Goal: Entertainment & Leisure: Consume media (video, audio)

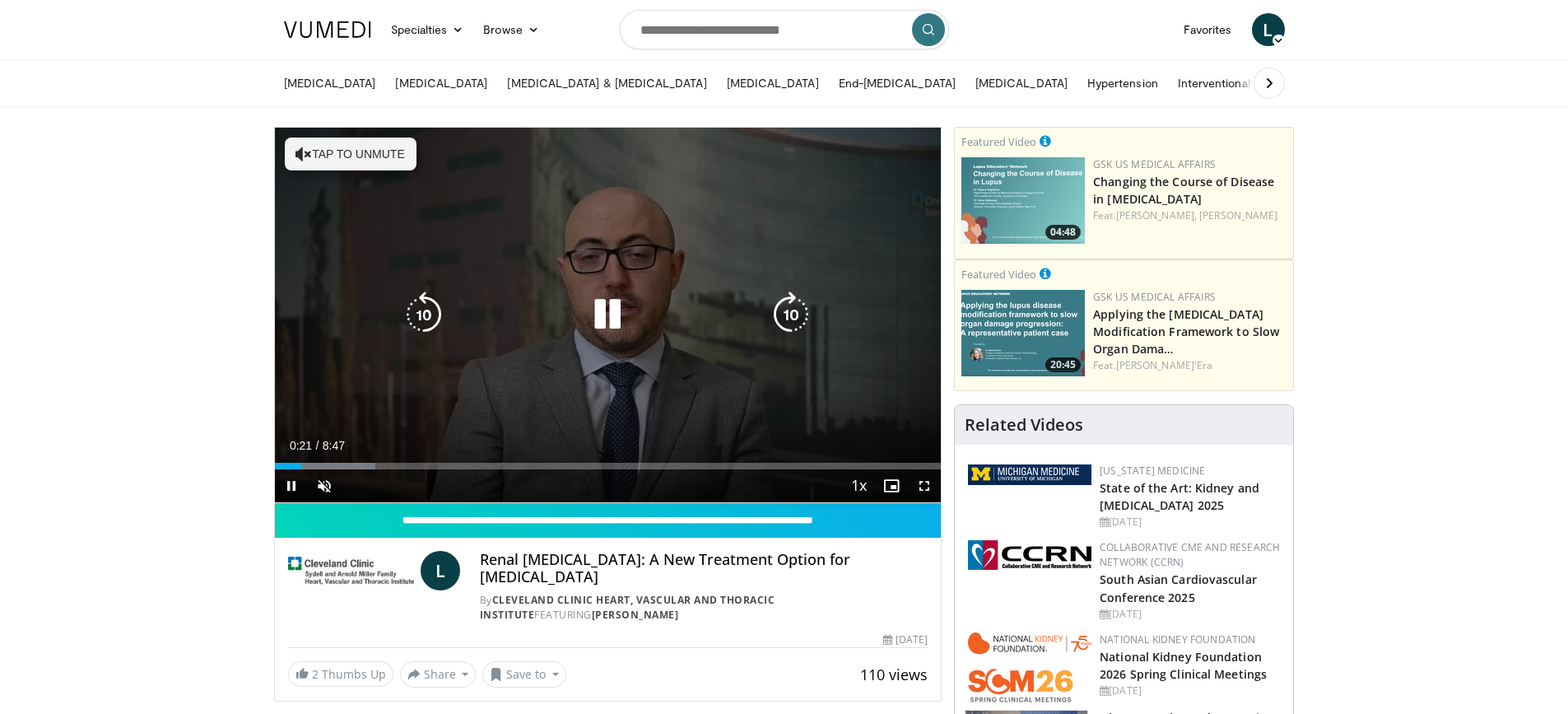
click at [349, 148] on button "Tap to unmute" at bounding box center [350, 153] width 131 height 33
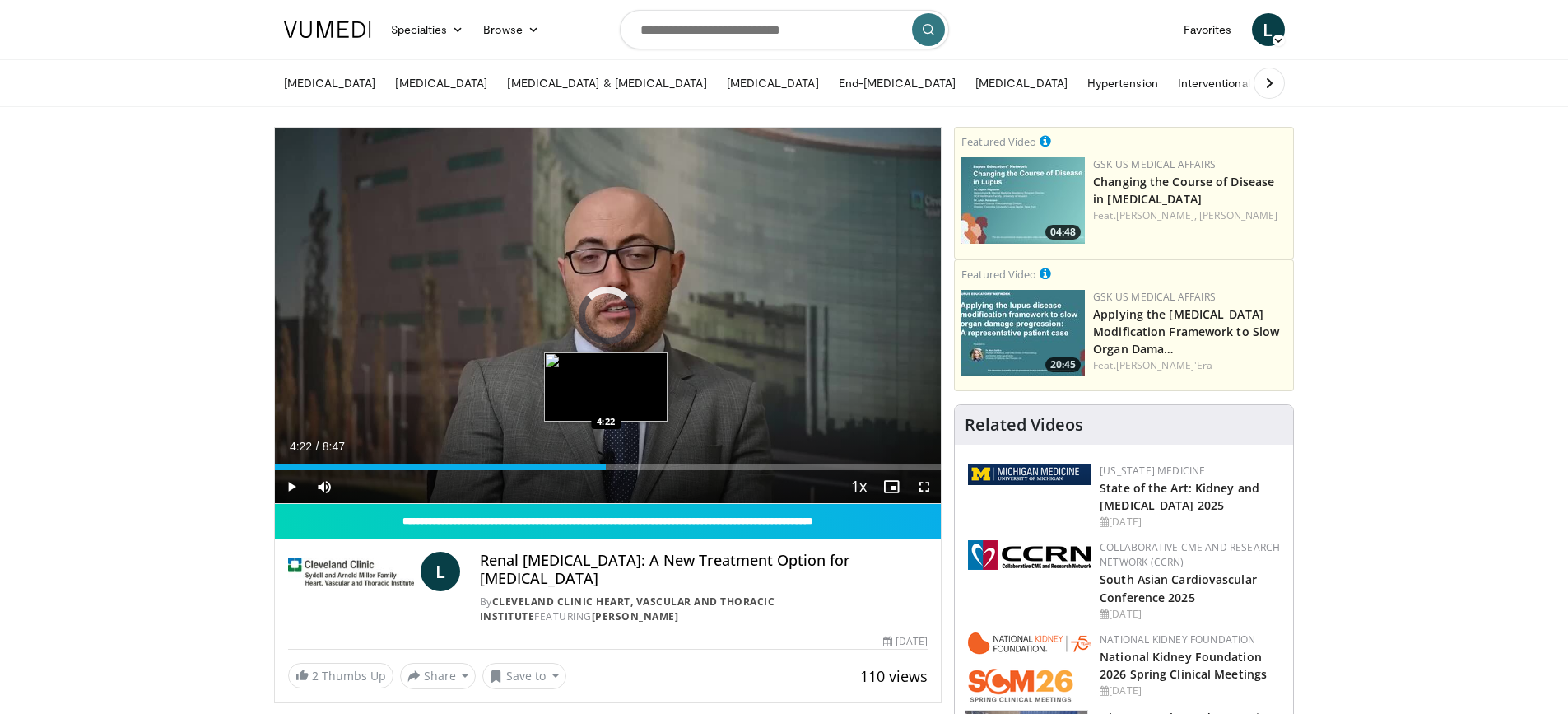
click at [606, 466] on div "Loaded : 45.41% 2:58 4:22" at bounding box center [608, 466] width 667 height 7
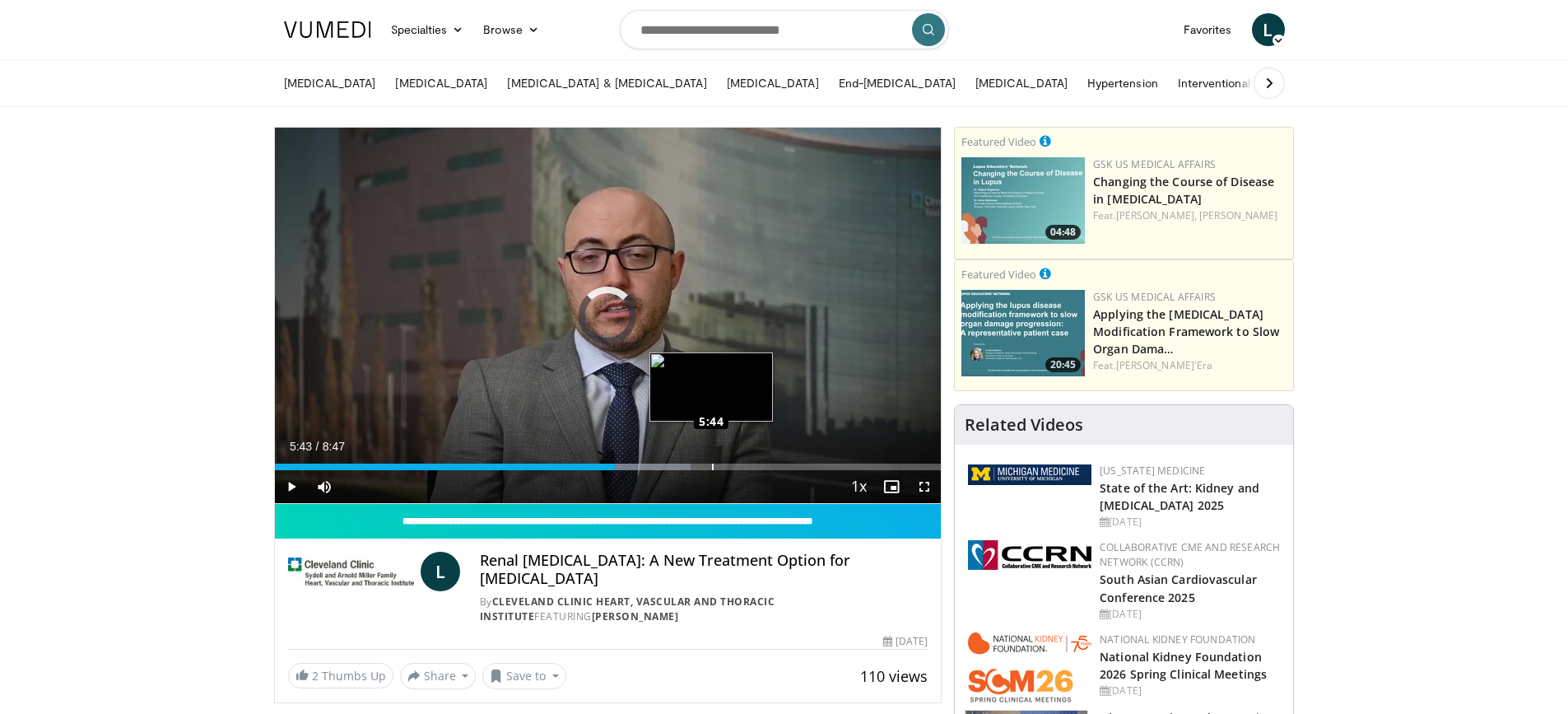
click at [711, 464] on div "Loaded : 62.44% 5:45 5:44" at bounding box center [608, 466] width 667 height 7
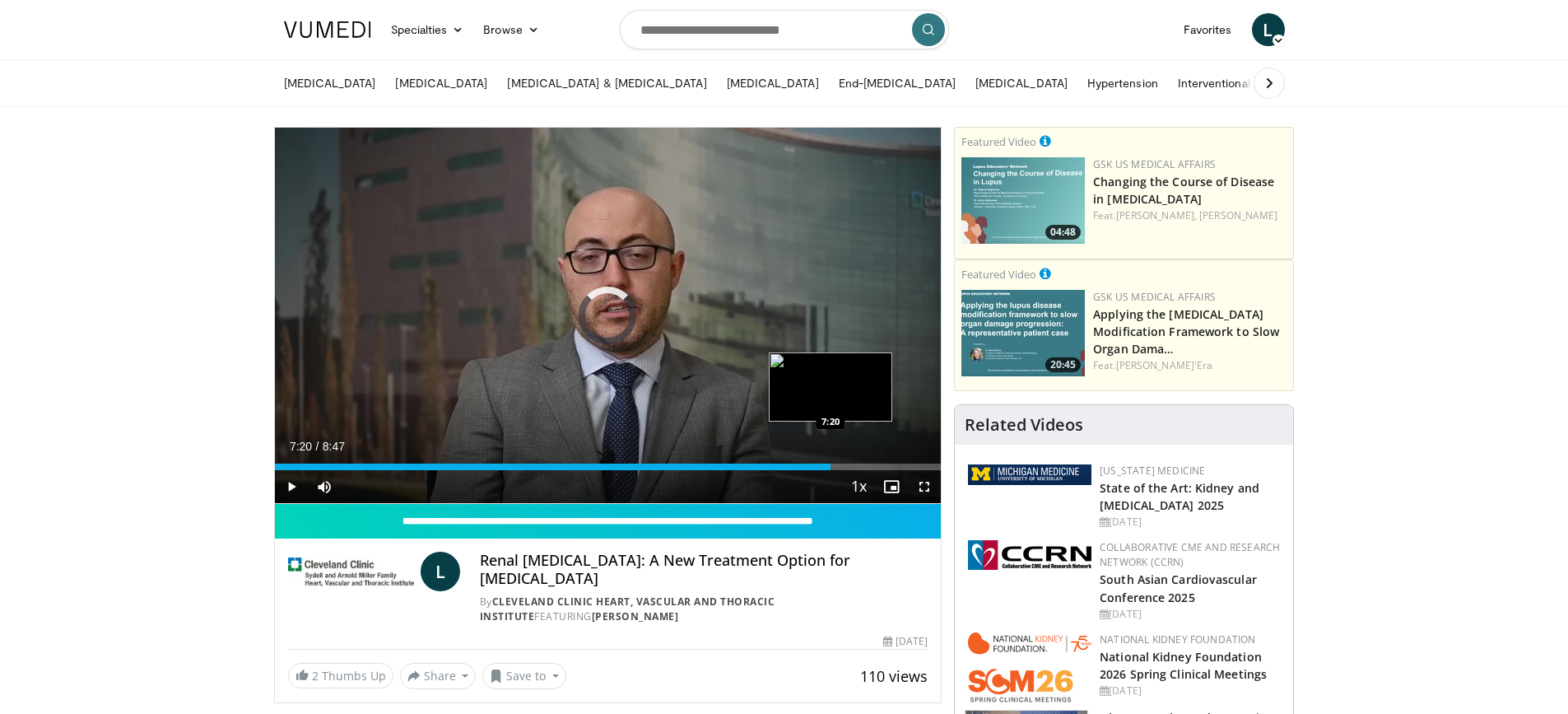
click at [830, 467] on div "Loaded : 79.48% 5:57 7:20" at bounding box center [608, 466] width 667 height 7
click at [874, 467] on div "Progress Bar" at bounding box center [873, 466] width 88 height 7
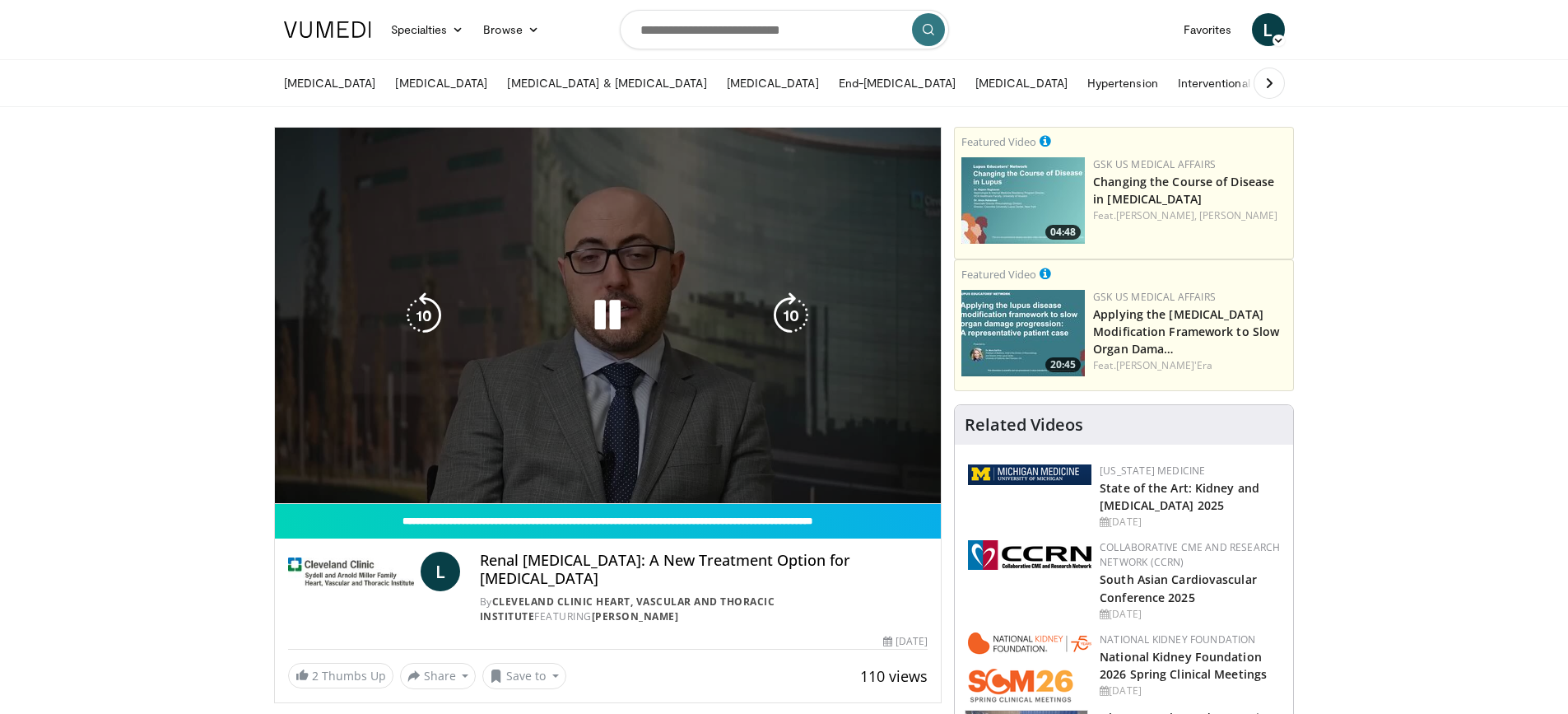
click at [901, 468] on video-js "**********" at bounding box center [608, 316] width 667 height 376
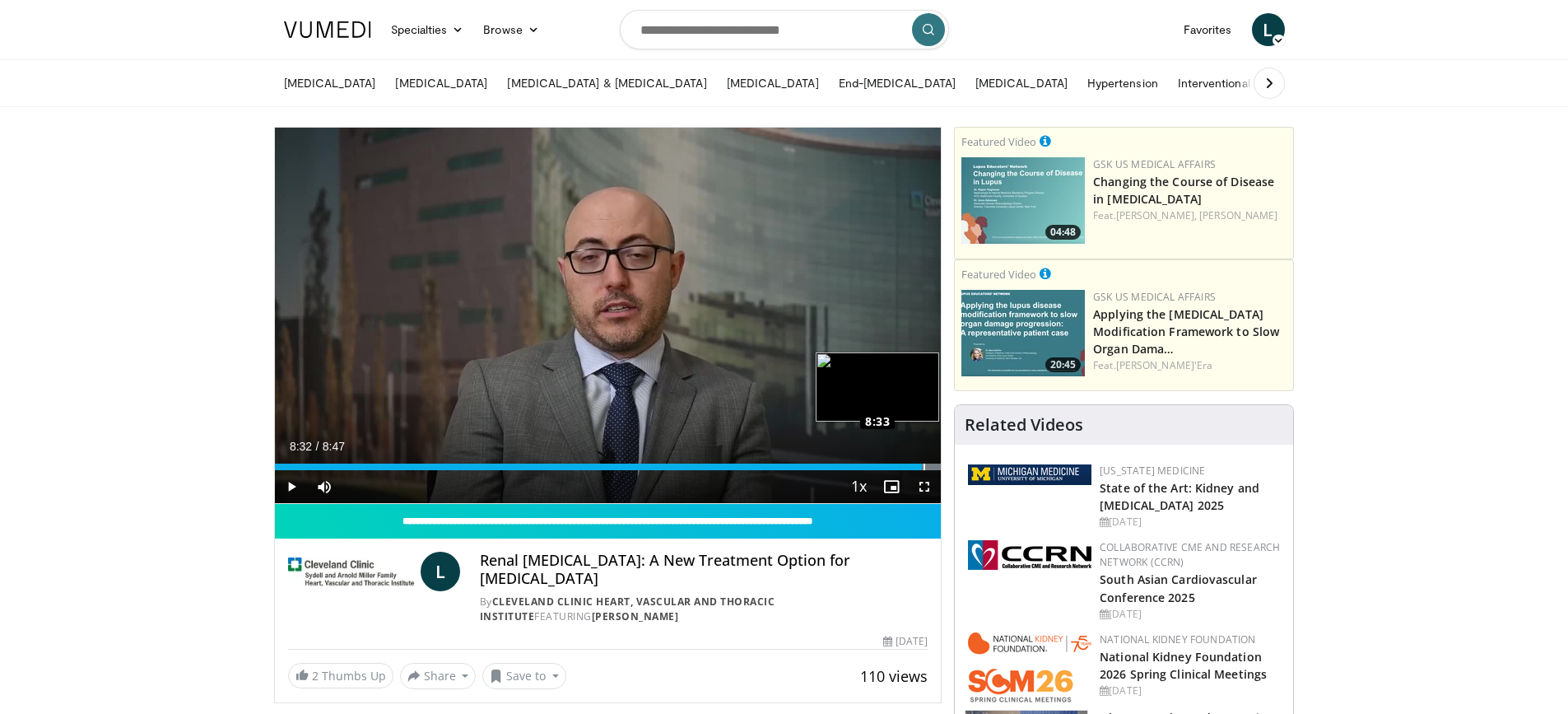
click at [924, 468] on div "Loaded : 100.00% 8:32 8:33" at bounding box center [608, 466] width 667 height 7
click at [522, 663] on button "Save to" at bounding box center [524, 676] width 84 height 26
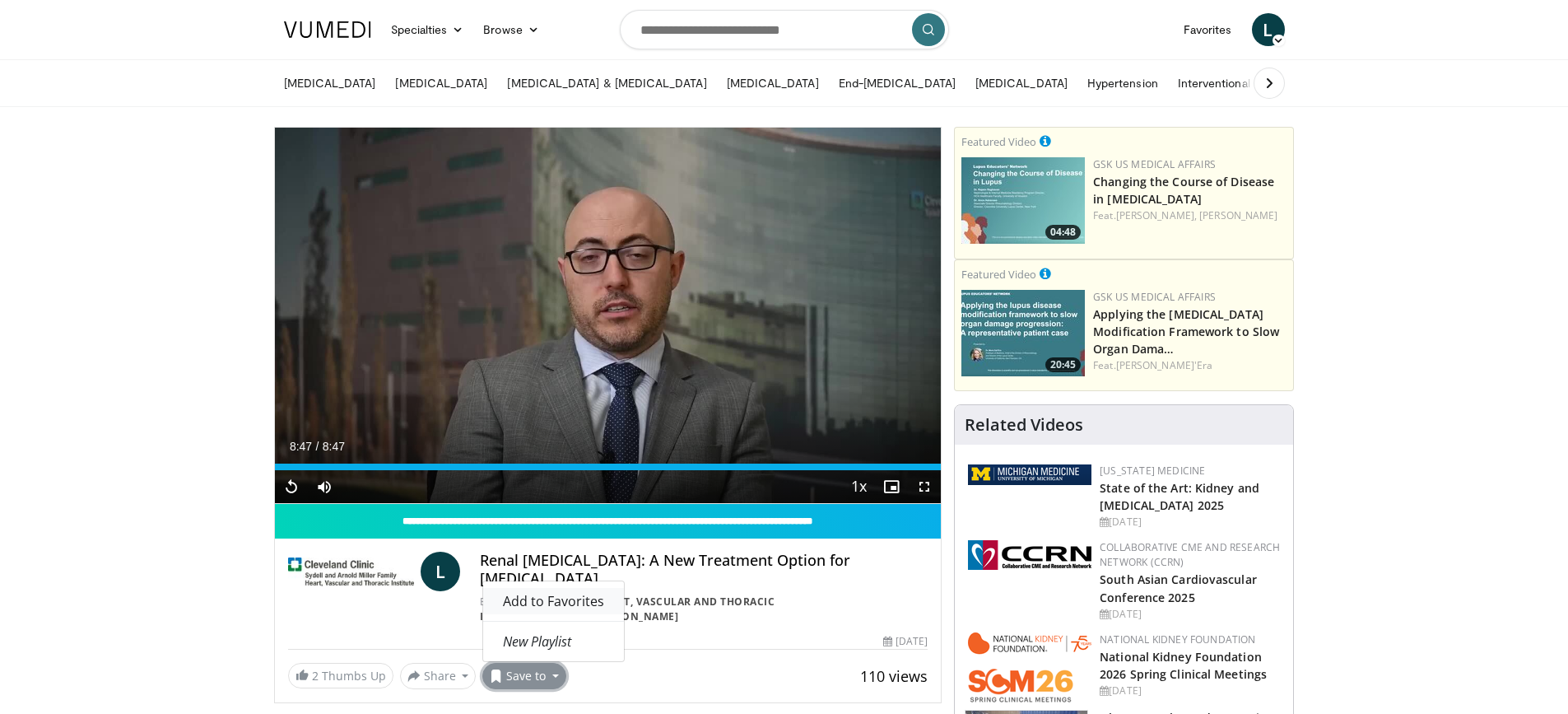
click at [554, 592] on span "Add to Favorites" at bounding box center [554, 600] width 102 height 18
